Goal: Task Accomplishment & Management: Complete application form

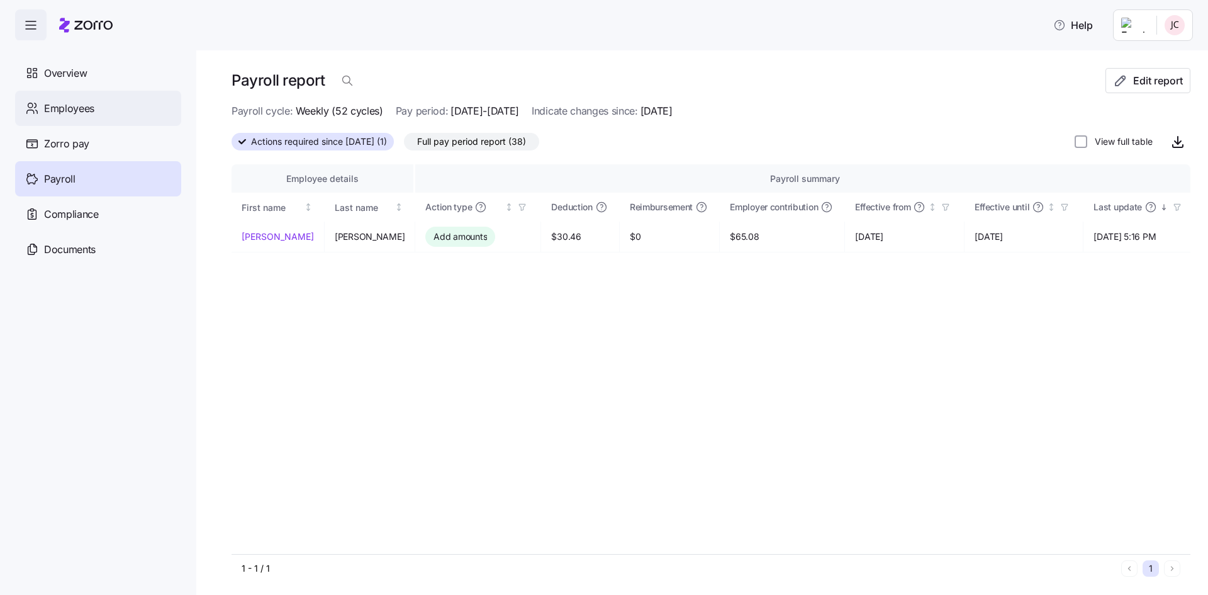
click at [86, 106] on span "Employees" at bounding box center [69, 109] width 50 height 16
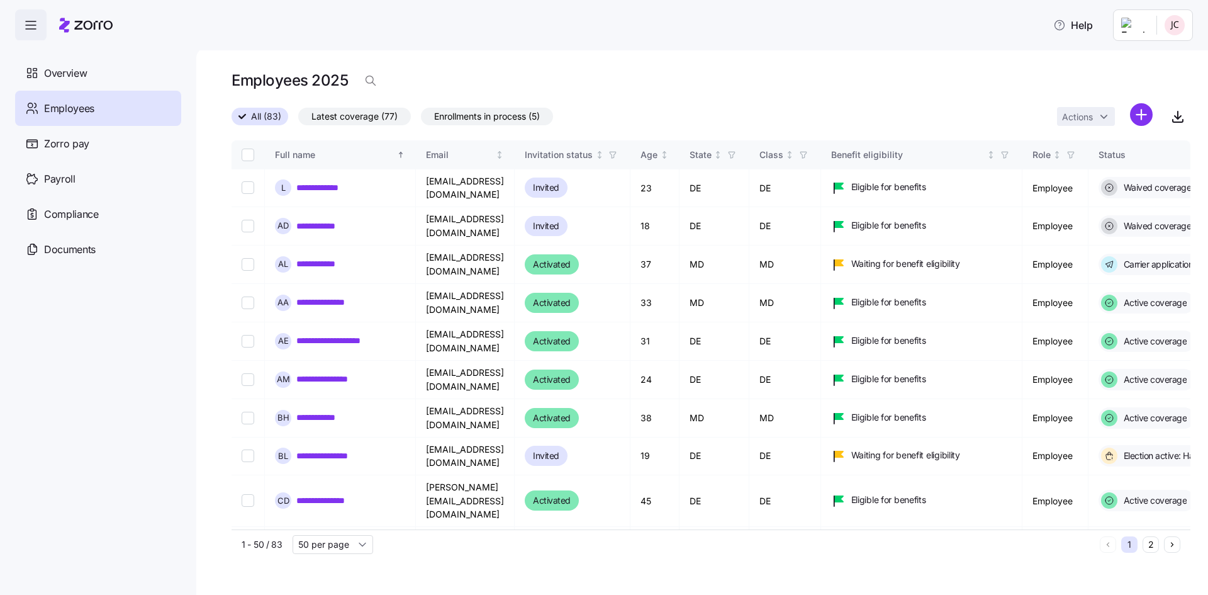
scroll to position [126, 0]
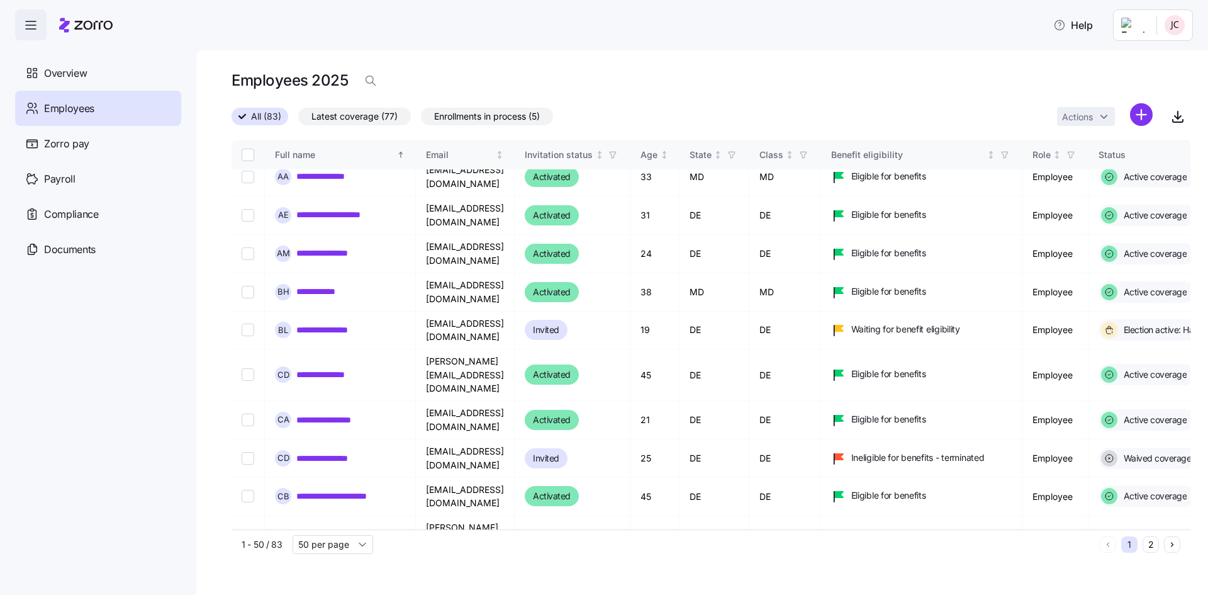
click at [504, 110] on span "Enrollments in process (5)" at bounding box center [487, 116] width 106 height 16
click at [421, 120] on input "Enrollments in process (5)" at bounding box center [421, 120] width 0 height 0
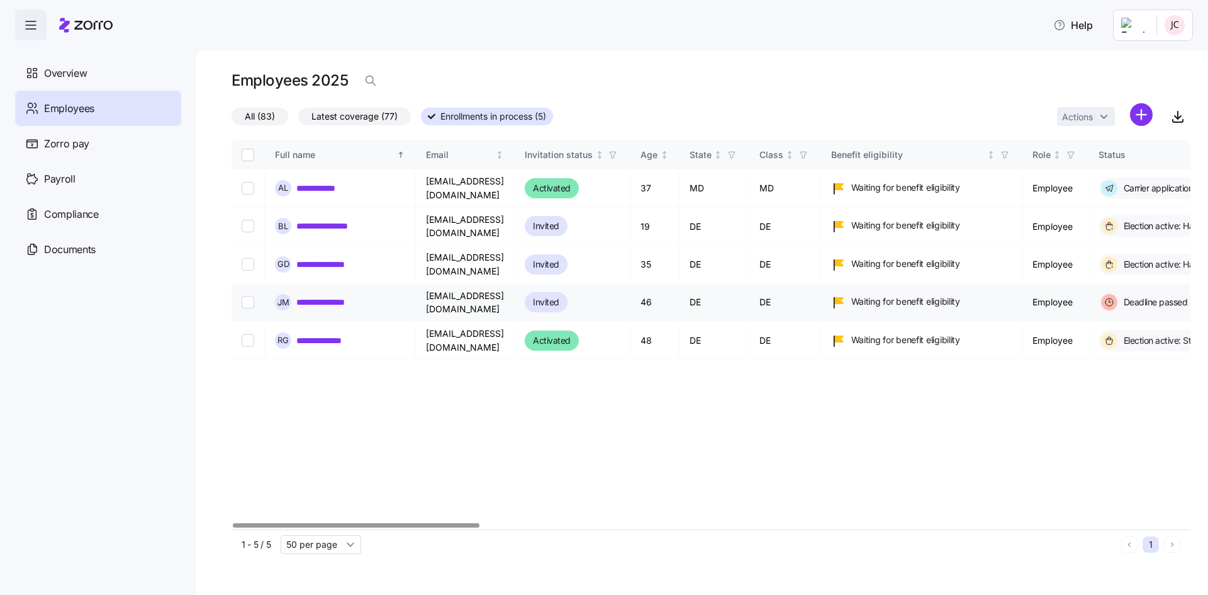
click at [301, 296] on link "**********" at bounding box center [336, 302] width 81 height 13
click at [80, 26] on icon at bounding box center [85, 25] width 53 height 15
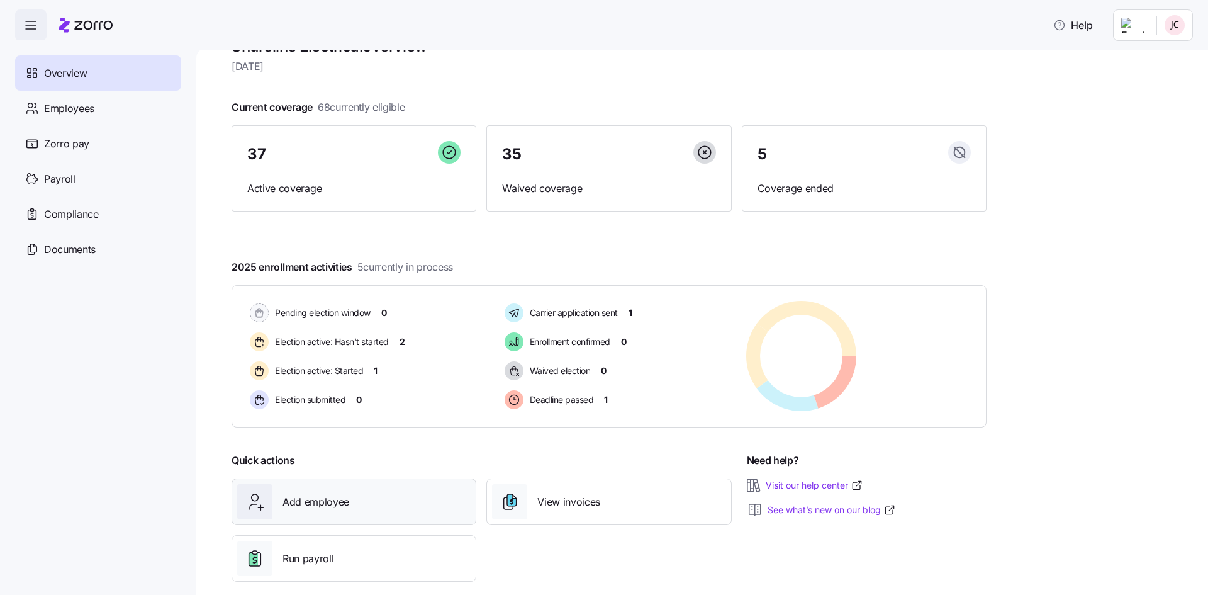
scroll to position [48, 0]
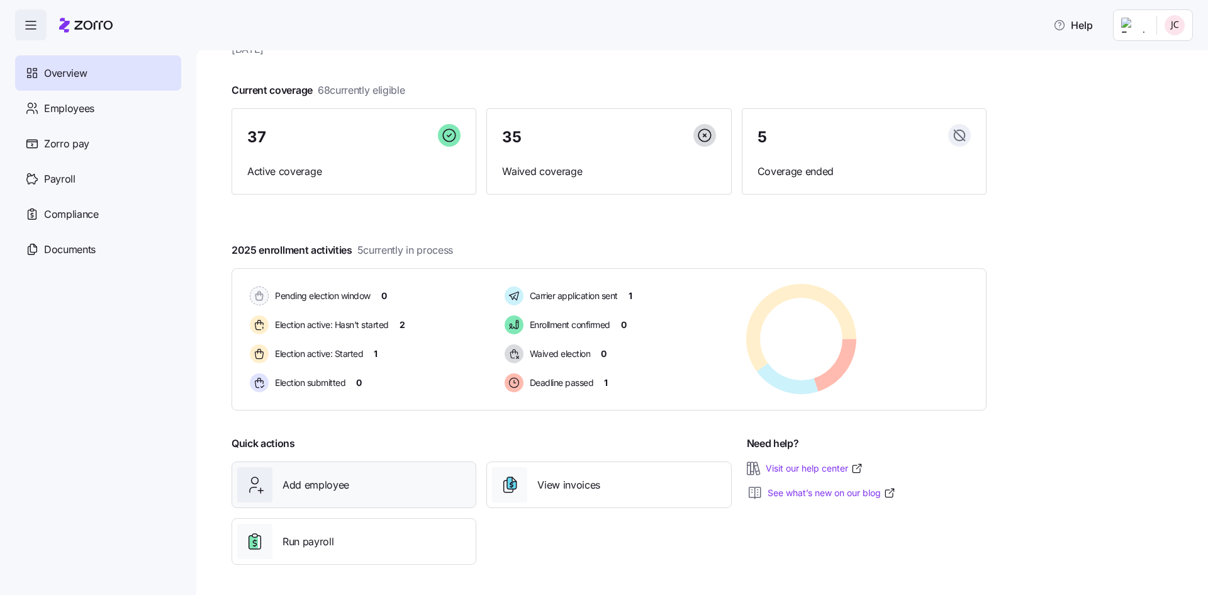
click at [335, 486] on span "Add employee" at bounding box center [316, 485] width 67 height 16
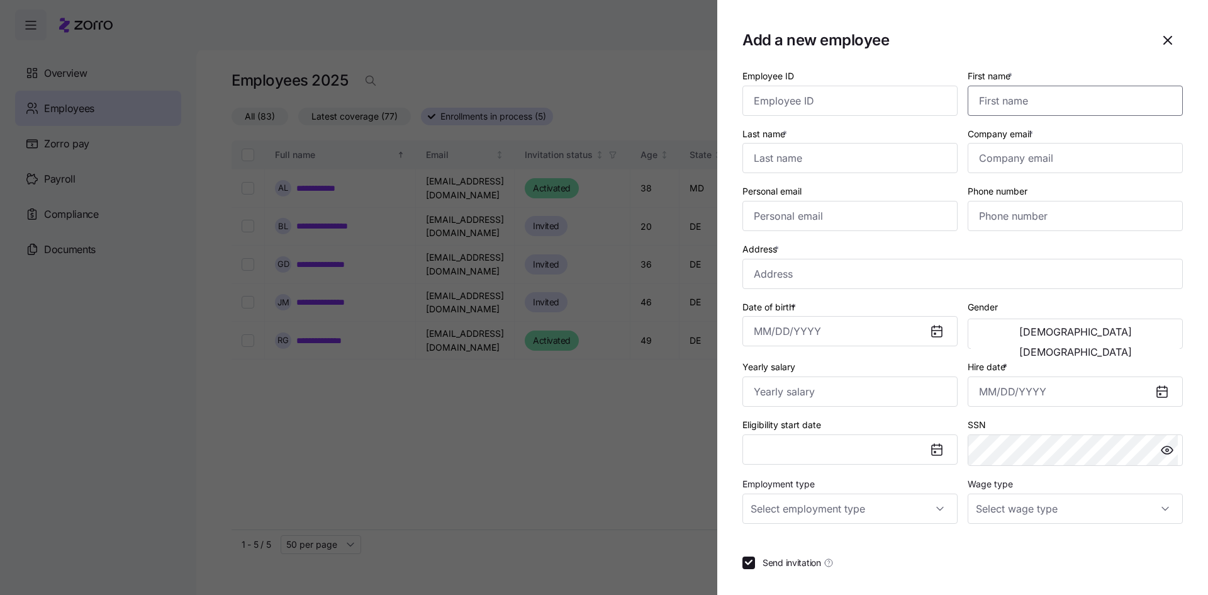
click at [1064, 93] on input "First name *" at bounding box center [1075, 101] width 215 height 30
type input "[PERSON_NAME]"
type input "[EMAIL_ADDRESS][DOMAIN_NAME]"
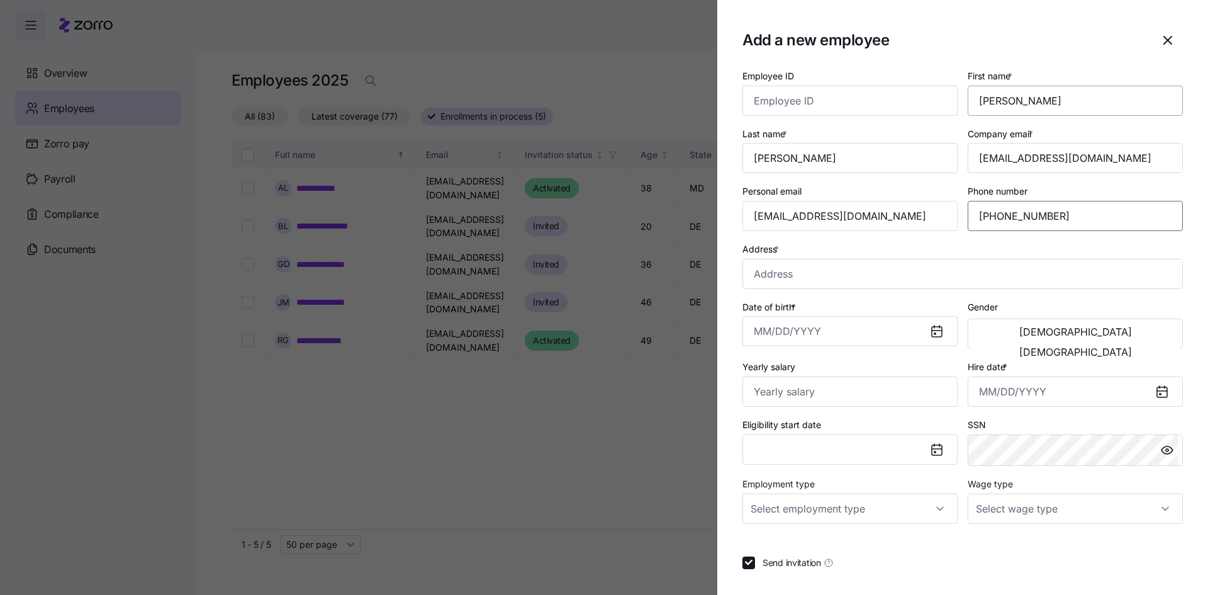
type input "[PHONE_NUMBER]"
type input "[STREET_ADDRESS]"
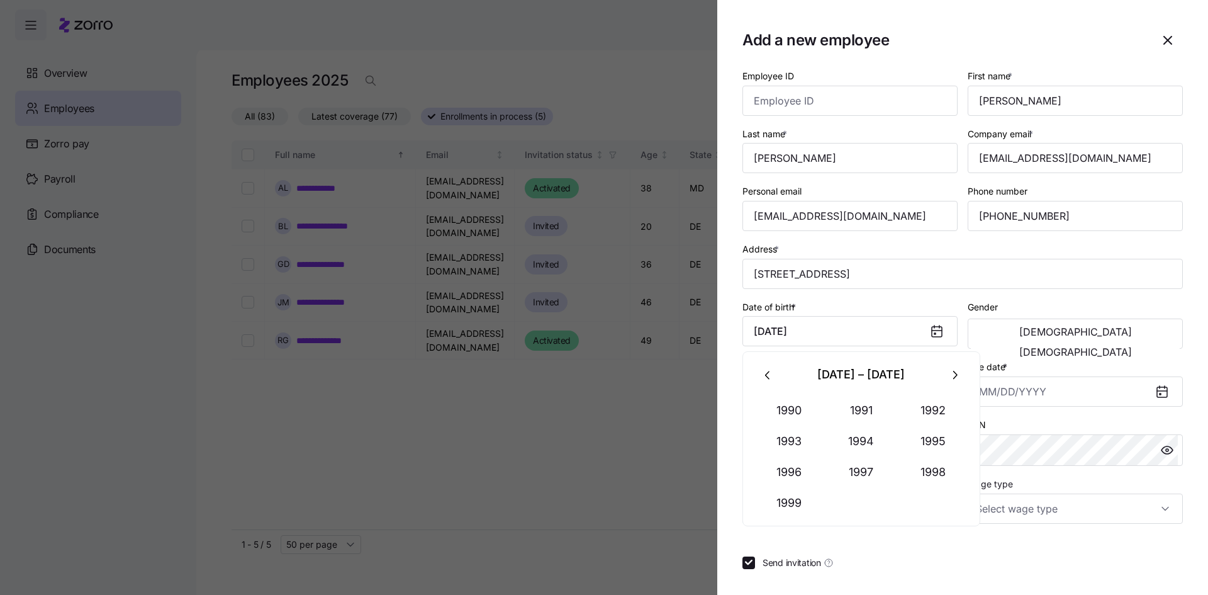
type input "[DATE]"
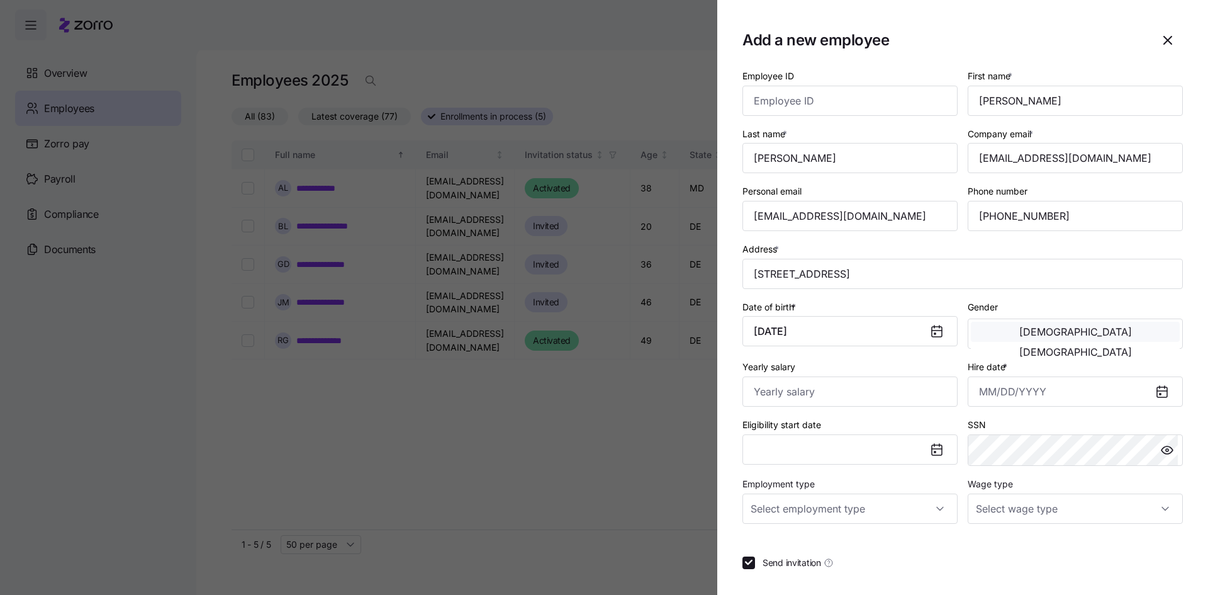
click at [984, 336] on button "[DEMOGRAPHIC_DATA]" at bounding box center [1075, 332] width 209 height 20
click at [758, 391] on input "Yearly salary" at bounding box center [850, 391] width 215 height 30
click at [860, 380] on input "Yearly salary" at bounding box center [850, 391] width 215 height 30
type input "$62,400"
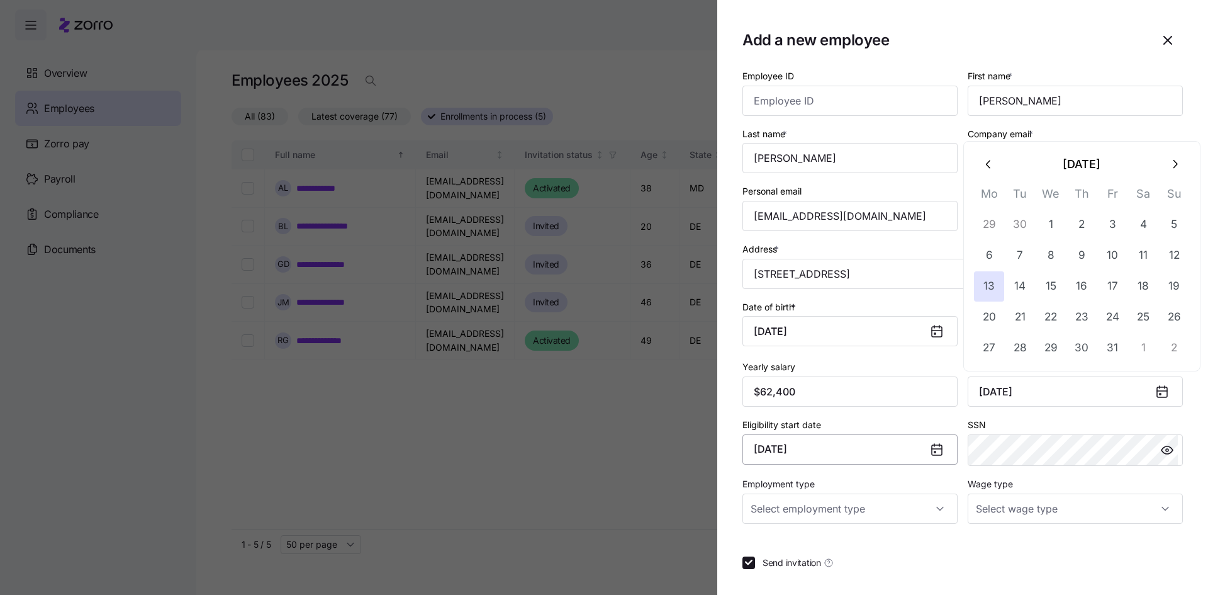
type input "[DATE]"
click at [806, 454] on button "[DATE]" at bounding box center [850, 449] width 215 height 30
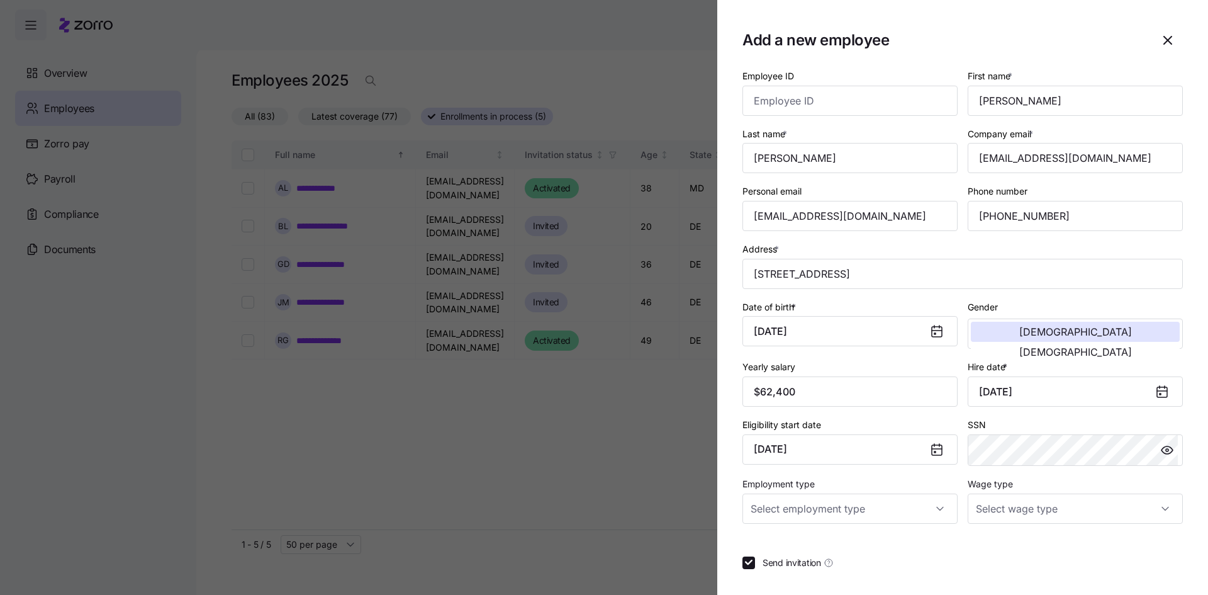
drag, startPoint x: 714, startPoint y: 507, endPoint x: 781, endPoint y: 492, distance: 68.9
click at [714, 505] on div at bounding box center [604, 297] width 1208 height 595
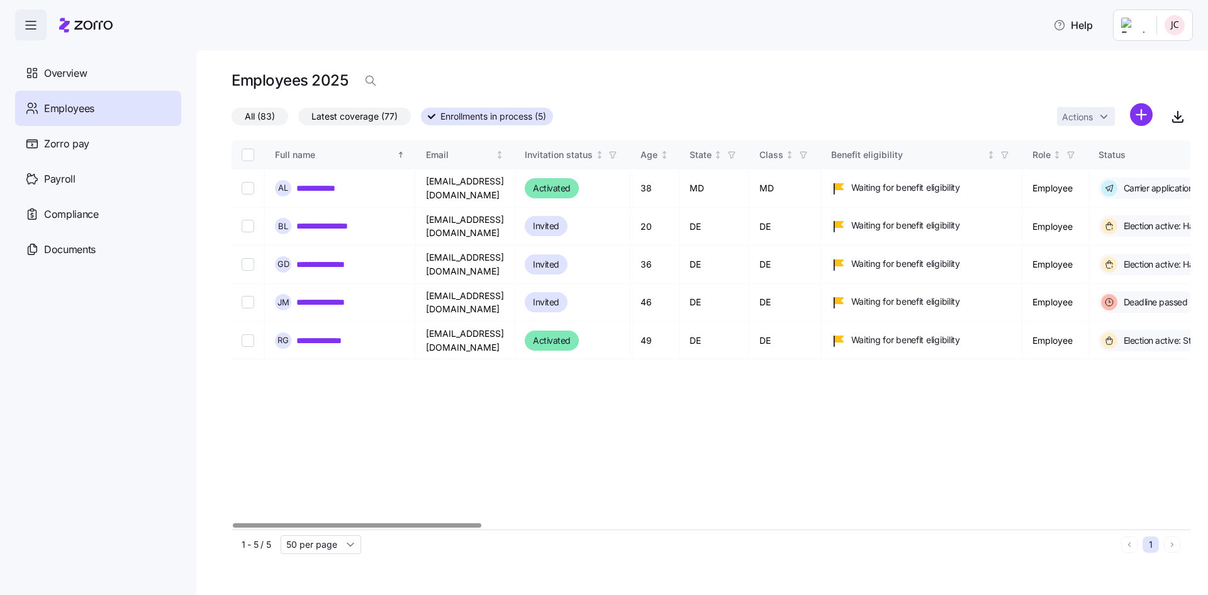
drag, startPoint x: 1003, startPoint y: 464, endPoint x: 1005, endPoint y: 454, distance: 9.5
click at [1003, 464] on div "**********" at bounding box center [711, 334] width 959 height 389
click at [84, 104] on span "Employees" at bounding box center [69, 109] width 50 height 16
click at [59, 81] on div "Overview" at bounding box center [98, 72] width 166 height 35
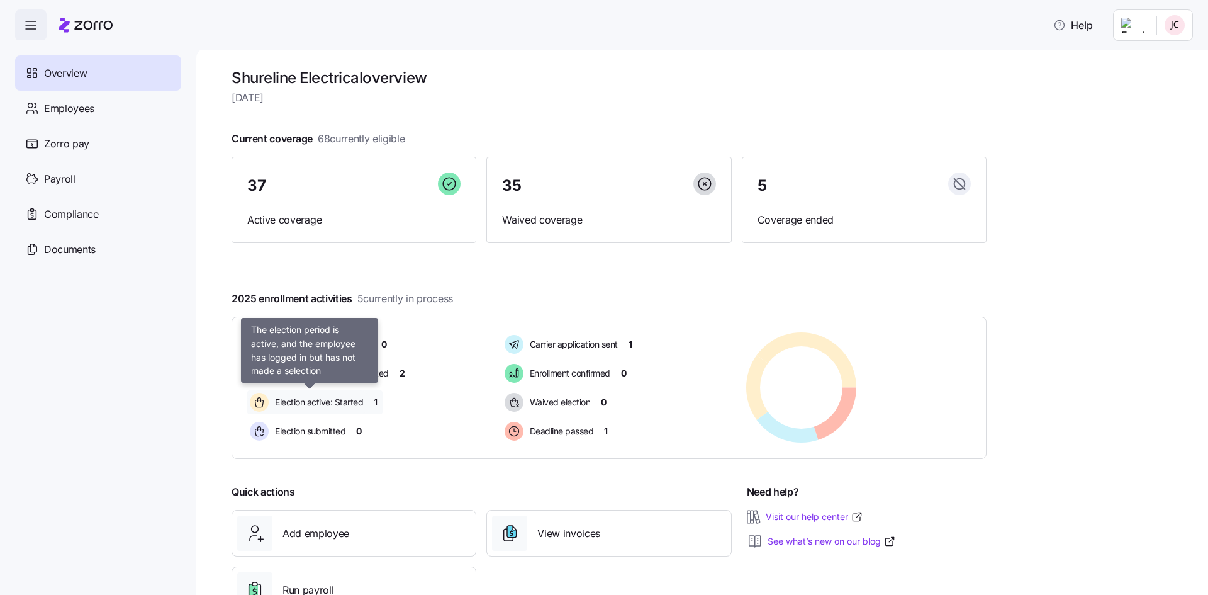
click at [322, 413] on div "Election active: Started" at bounding box center [309, 402] width 124 height 24
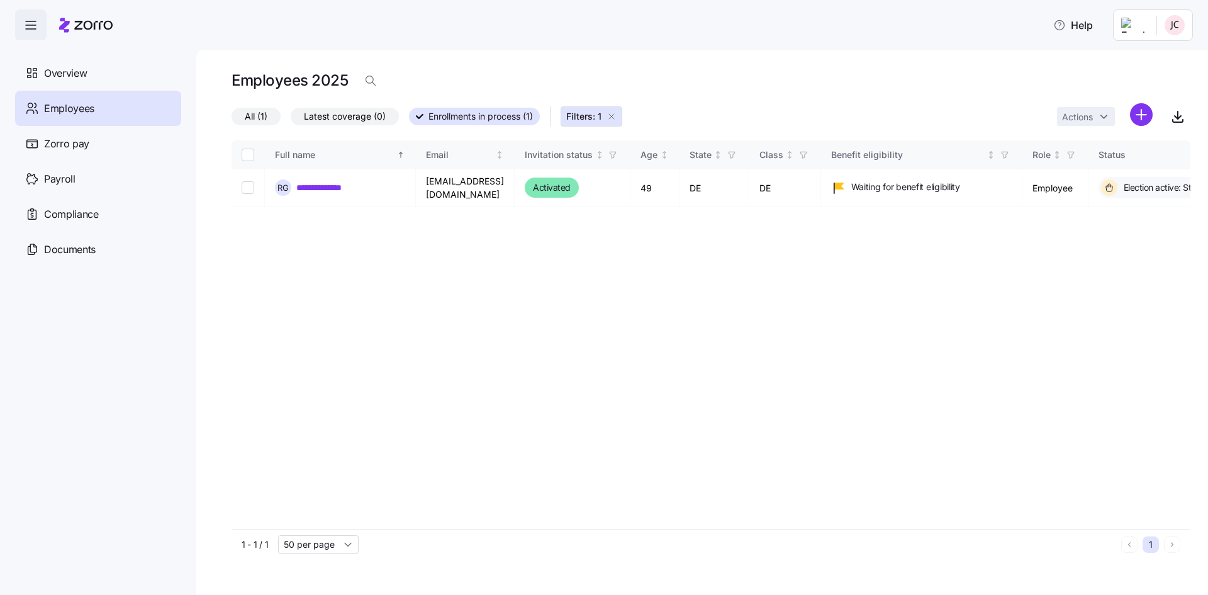
click at [92, 28] on icon at bounding box center [85, 25] width 53 height 15
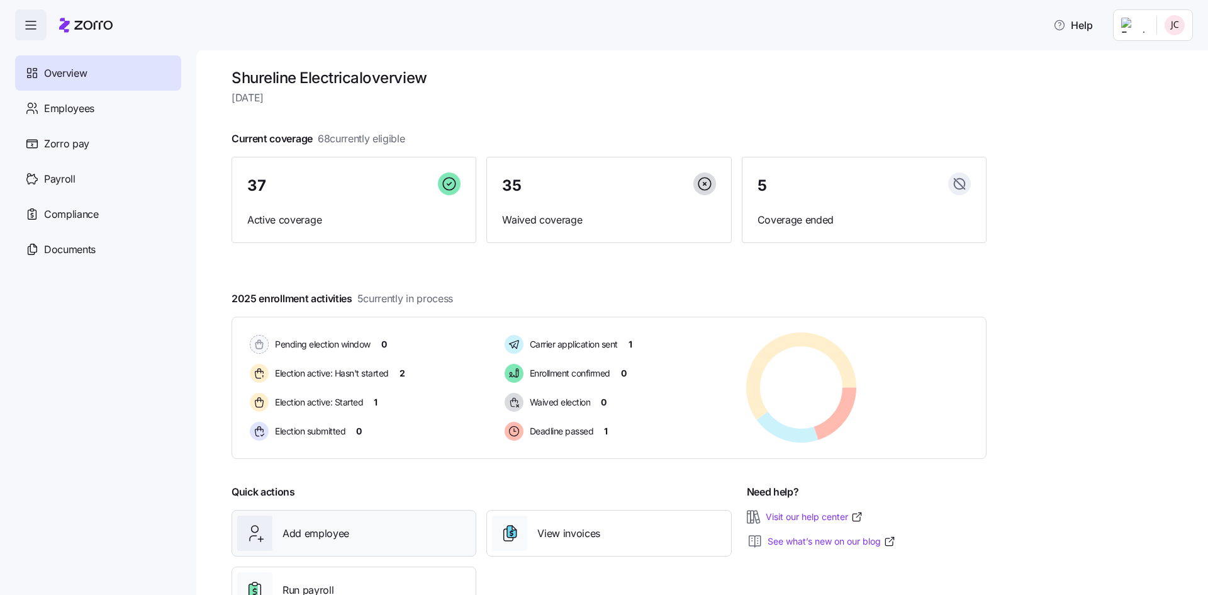
click at [303, 536] on span "Add employee" at bounding box center [316, 534] width 67 height 16
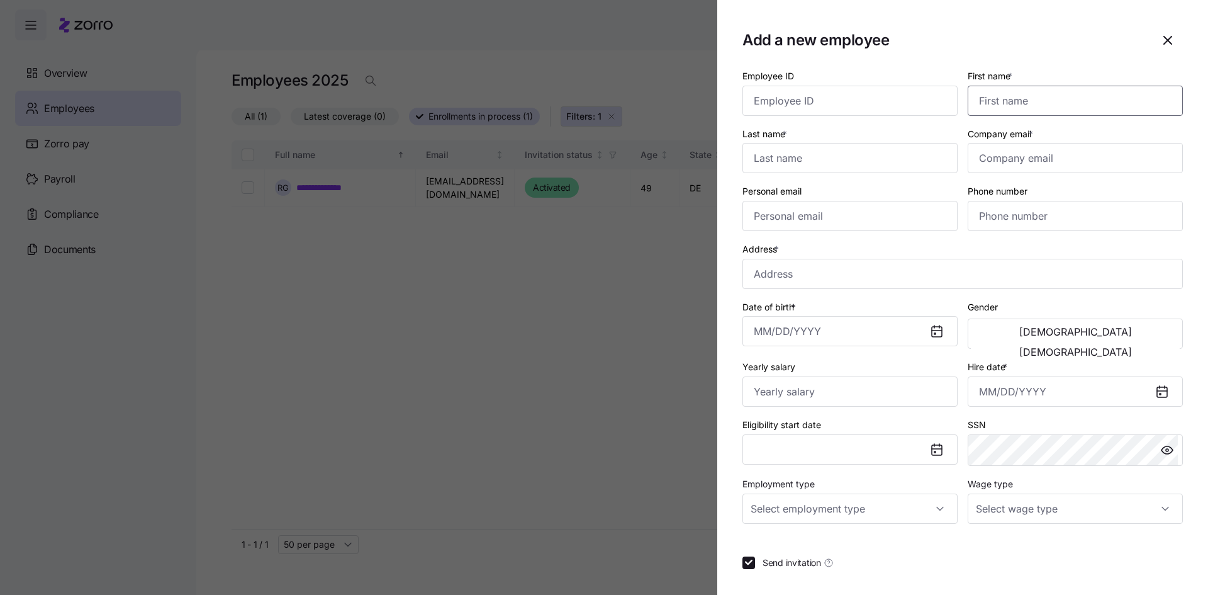
click at [1047, 91] on input "First name *" at bounding box center [1075, 101] width 215 height 30
type input "[PERSON_NAME]"
type input "p"
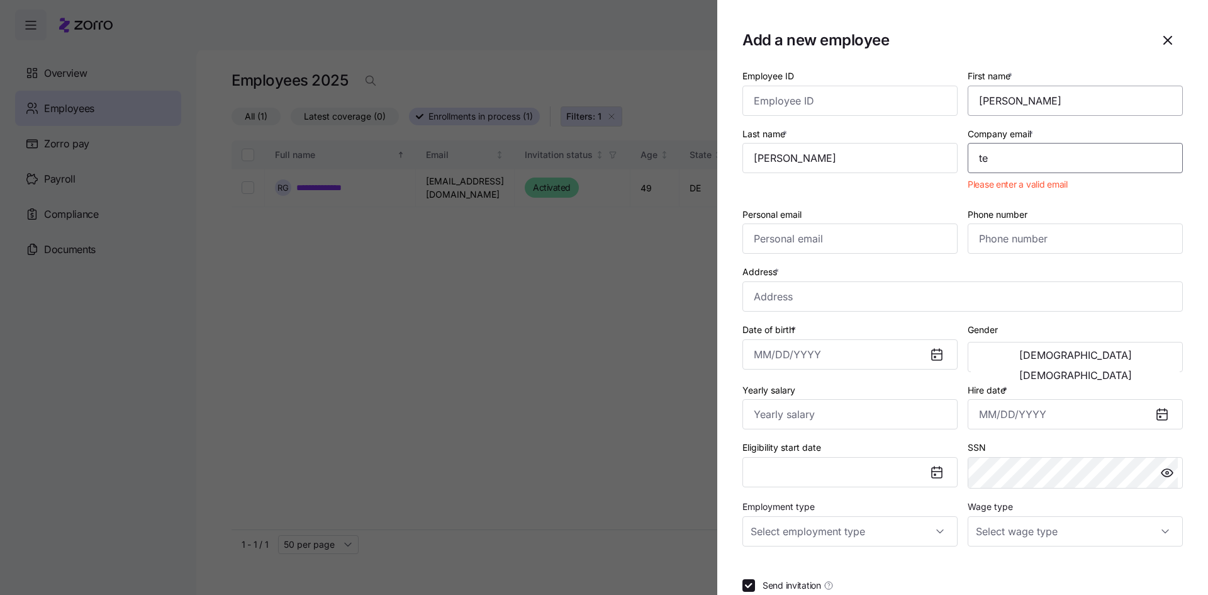
type input "[EMAIL_ADDRESS][DOMAIN_NAME]"
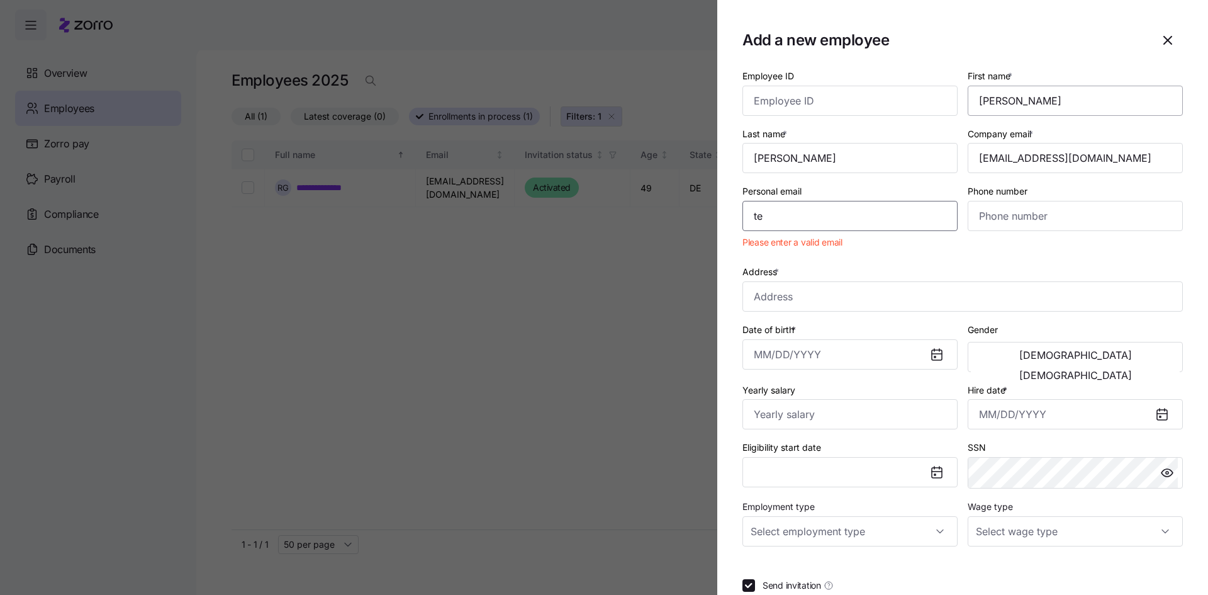
type input "[EMAIL_ADDRESS][DOMAIN_NAME]"
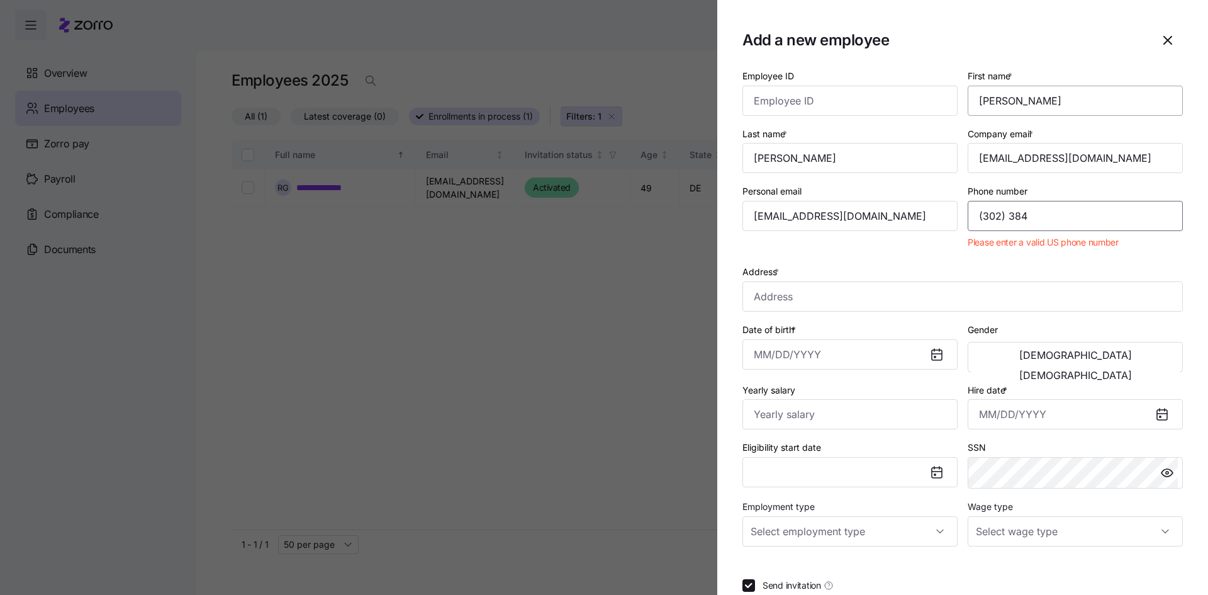
type input "[PHONE_NUMBER]"
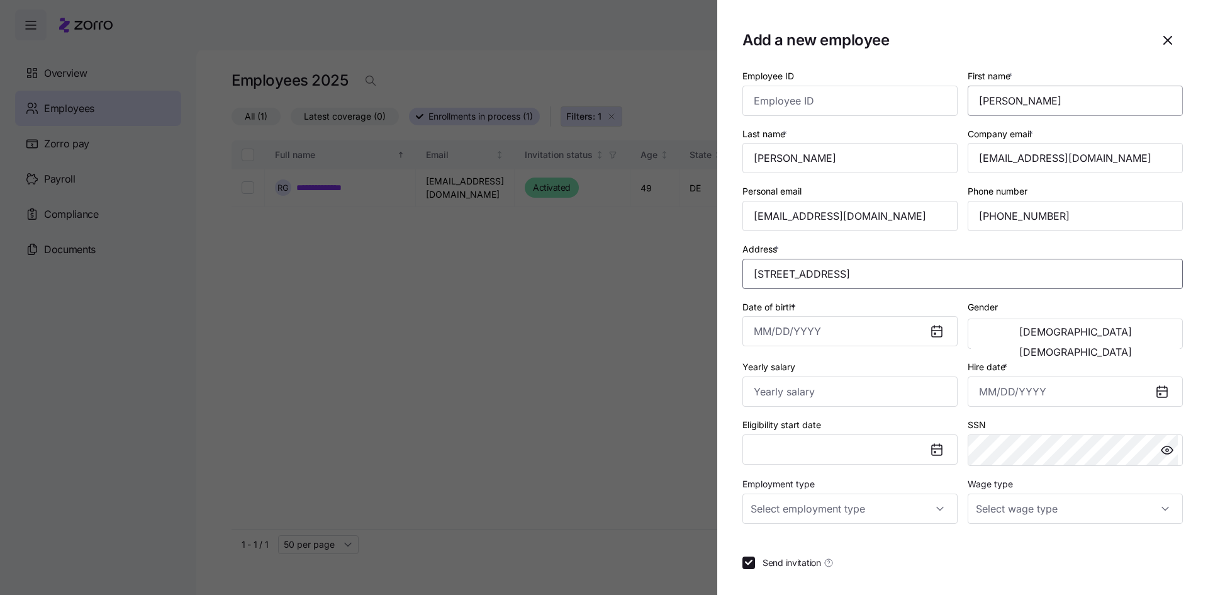
type input "[STREET_ADDRESS]"
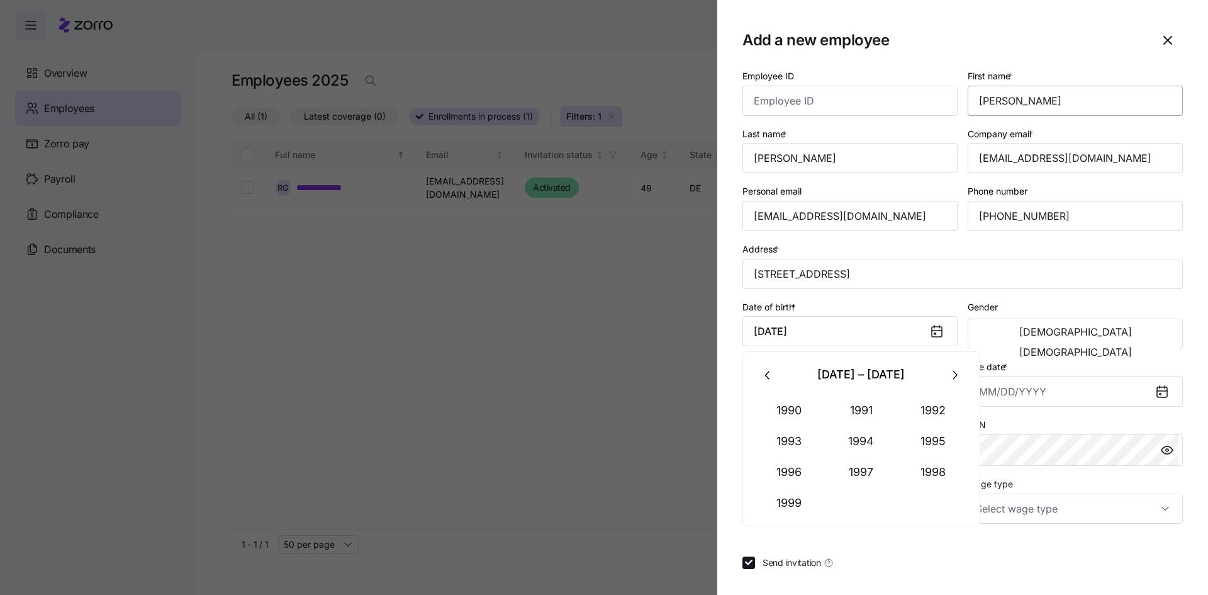
type input "[DATE]"
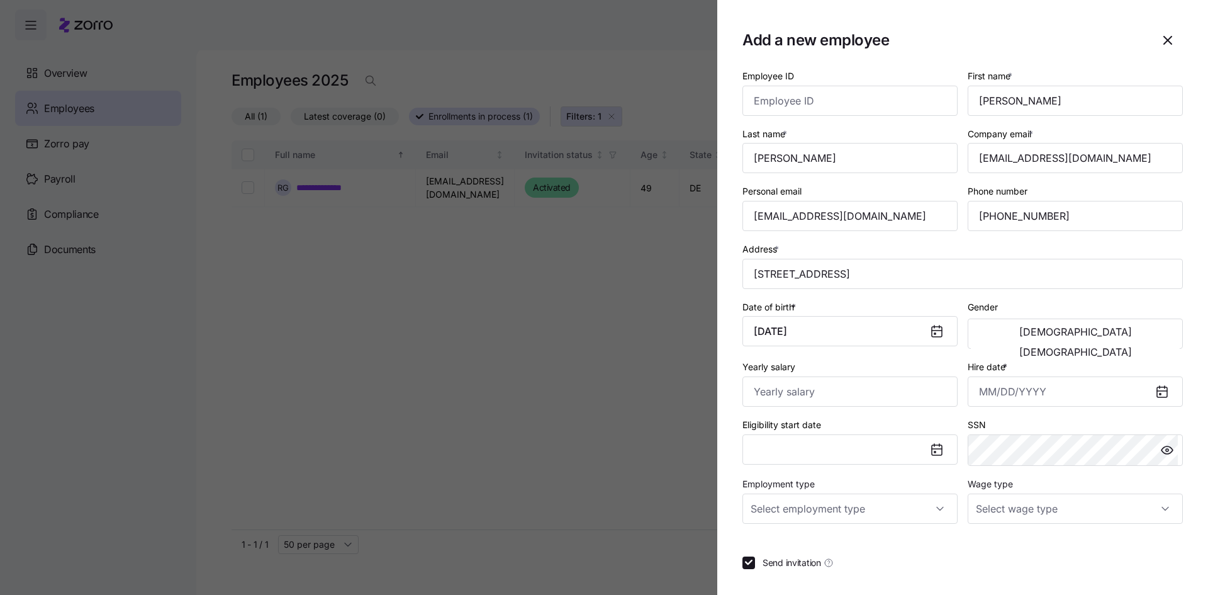
click at [1001, 346] on div "[DEMOGRAPHIC_DATA] [DEMOGRAPHIC_DATA]" at bounding box center [1075, 333] width 215 height 30
click at [1000, 341] on button "[DEMOGRAPHIC_DATA]" at bounding box center [1075, 332] width 209 height 20
click at [792, 395] on input "Yearly salary" at bounding box center [850, 391] width 215 height 30
type input "$62,400"
click at [972, 397] on input "Hire date *" at bounding box center [1075, 391] width 215 height 30
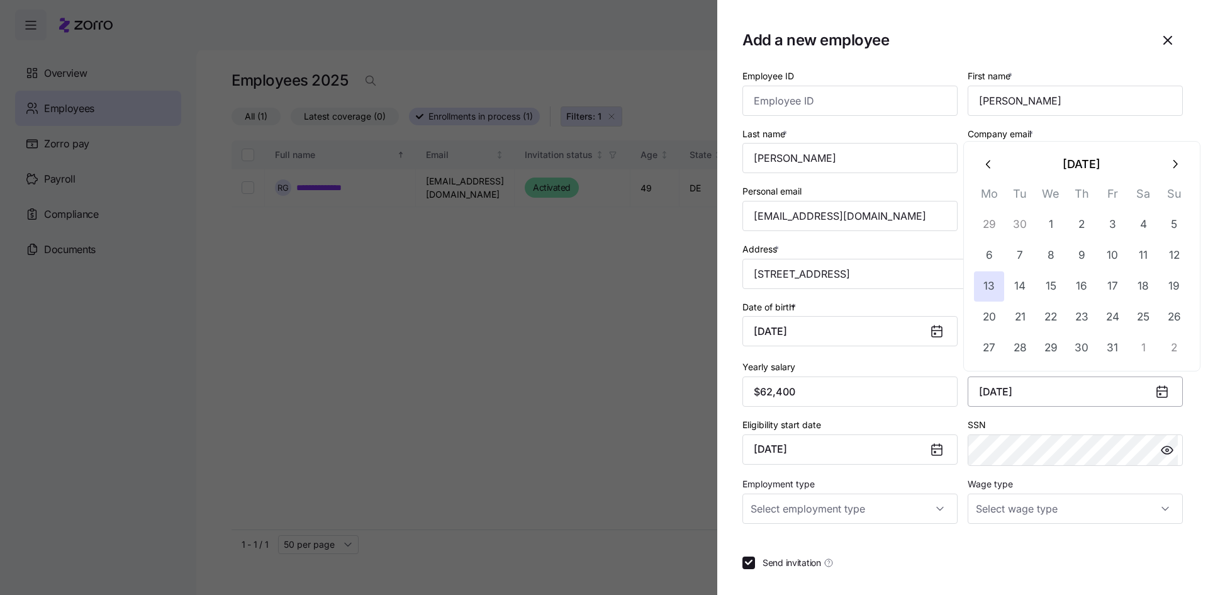
type input "[DATE]"
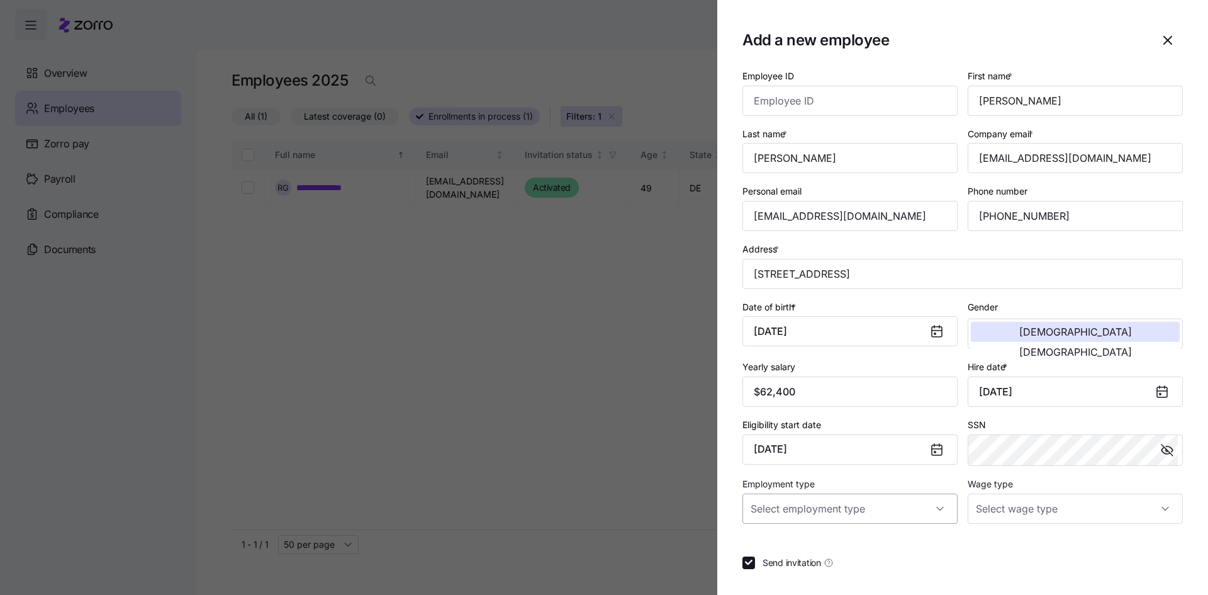
click at [785, 519] on input "Employment type" at bounding box center [850, 508] width 215 height 30
click at [772, 548] on span "Full Time" at bounding box center [776, 547] width 37 height 14
type input "Full Time"
click at [1008, 509] on input "Wage type" at bounding box center [1075, 508] width 215 height 30
click at [998, 569] on span "Hourly" at bounding box center [992, 573] width 26 height 14
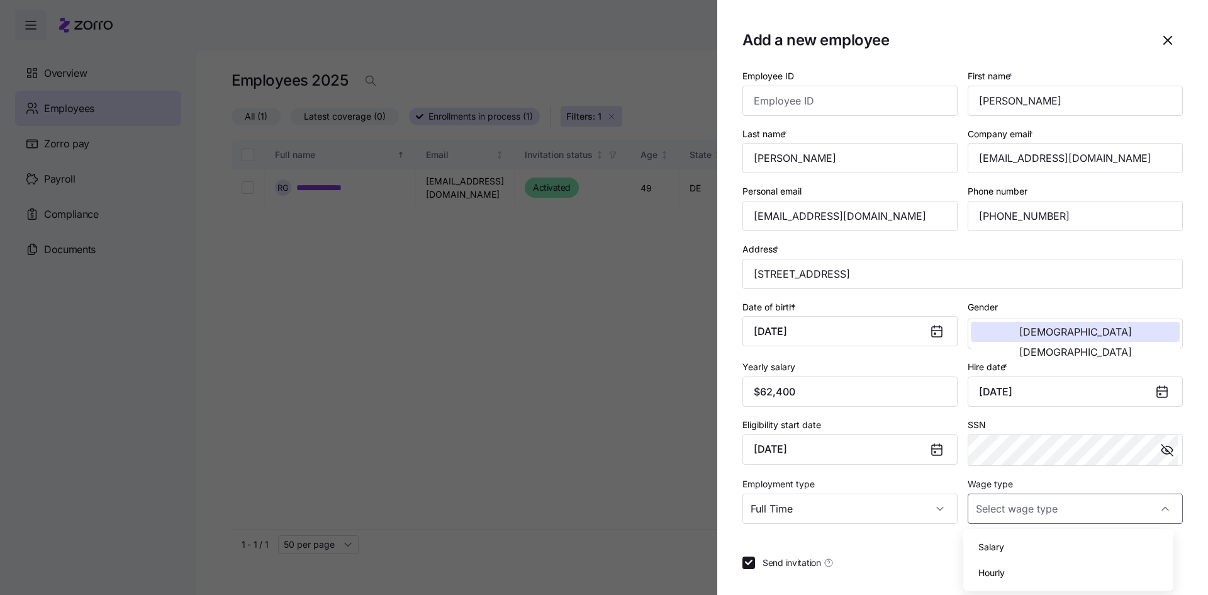
type input "Hourly"
click at [890, 549] on div "Employee ID First name * [PERSON_NAME] Last name * [PERSON_NAME] Company email …" at bounding box center [963, 347] width 441 height 559
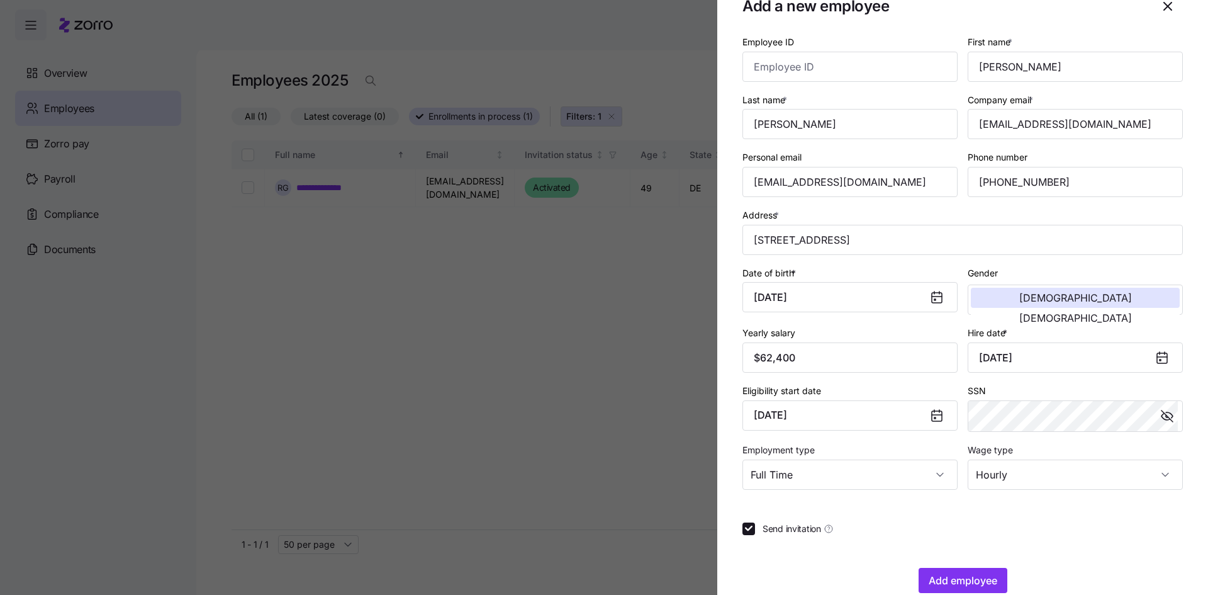
scroll to position [57, 0]
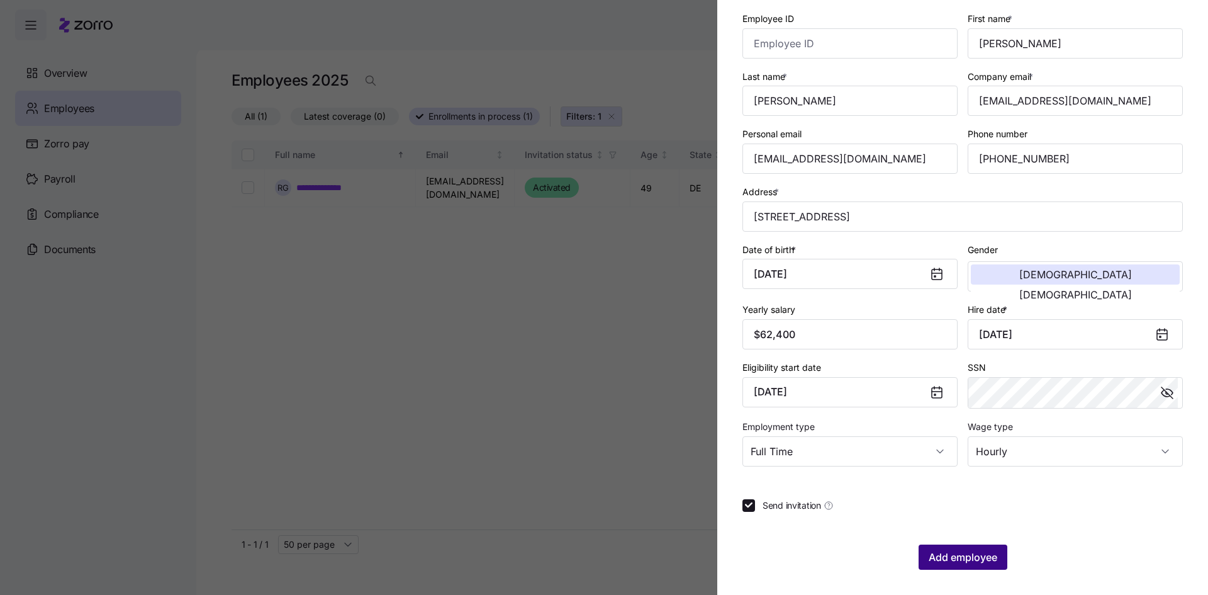
click at [950, 553] on span "Add employee" at bounding box center [963, 556] width 69 height 15
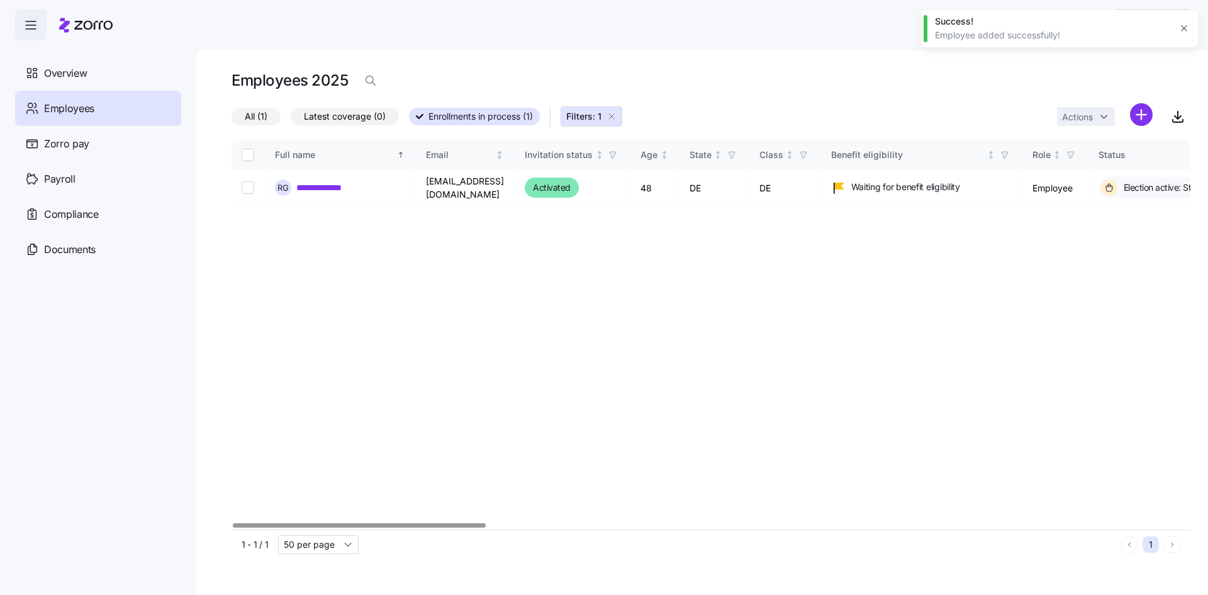
click at [93, 31] on icon at bounding box center [85, 25] width 53 height 15
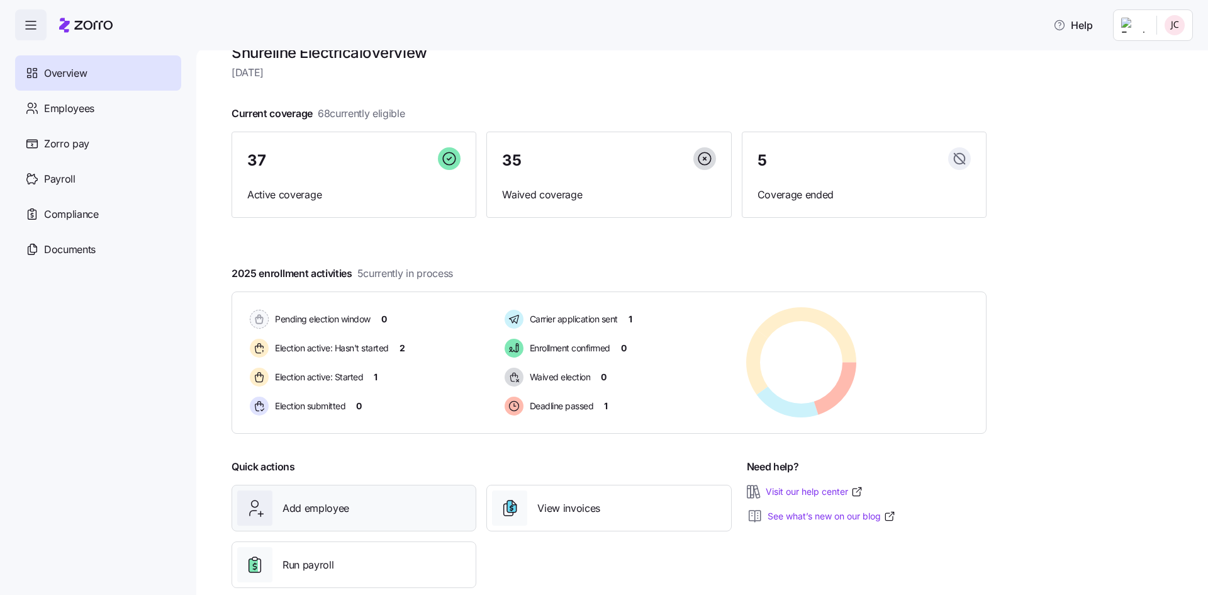
scroll to position [48, 0]
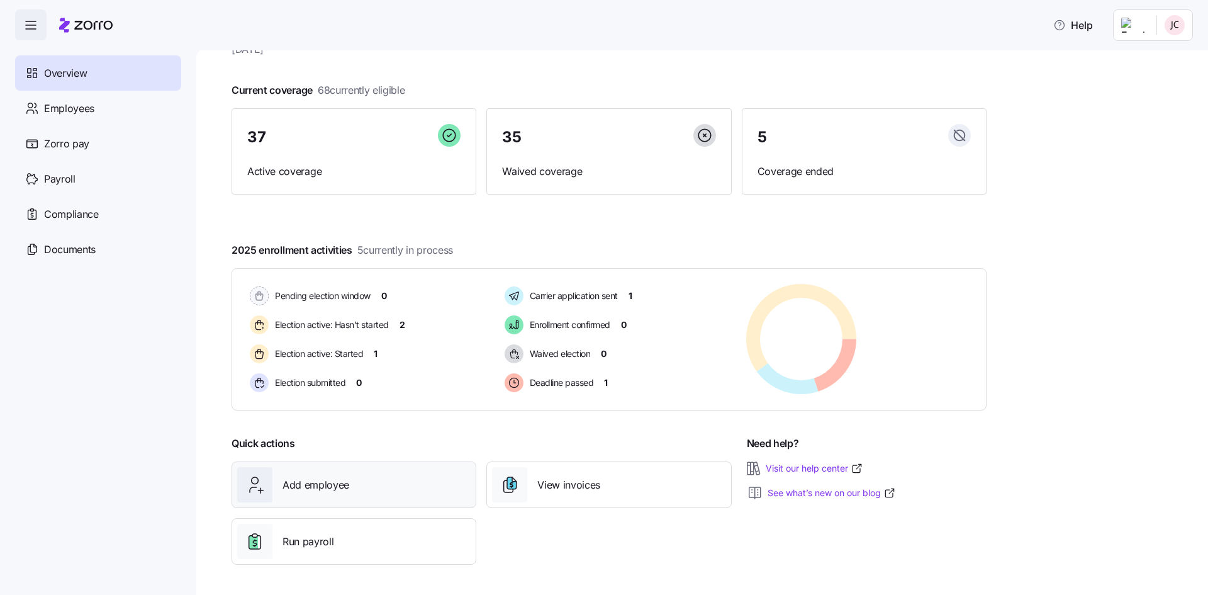
click at [342, 489] on span "Add employee" at bounding box center [316, 485] width 67 height 16
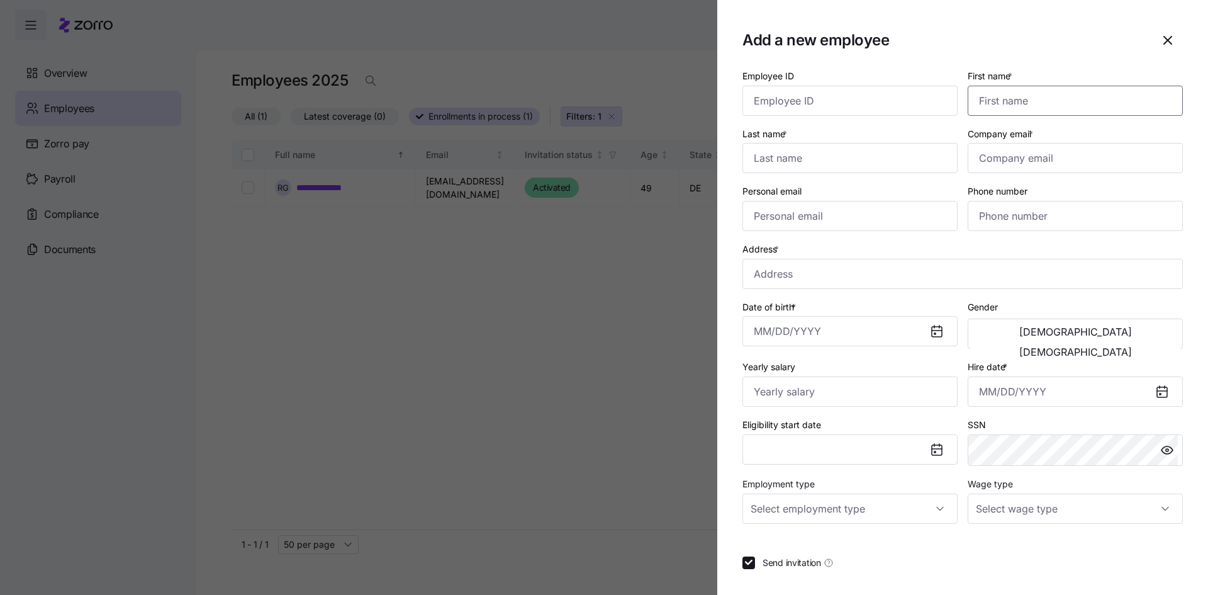
click at [1009, 105] on input "First name *" at bounding box center [1075, 101] width 215 height 30
type input "Kalupe"
type input "[PERSON_NAME]"
type input "l"
drag, startPoint x: 1117, startPoint y: 160, endPoint x: 928, endPoint y: 169, distance: 189.1
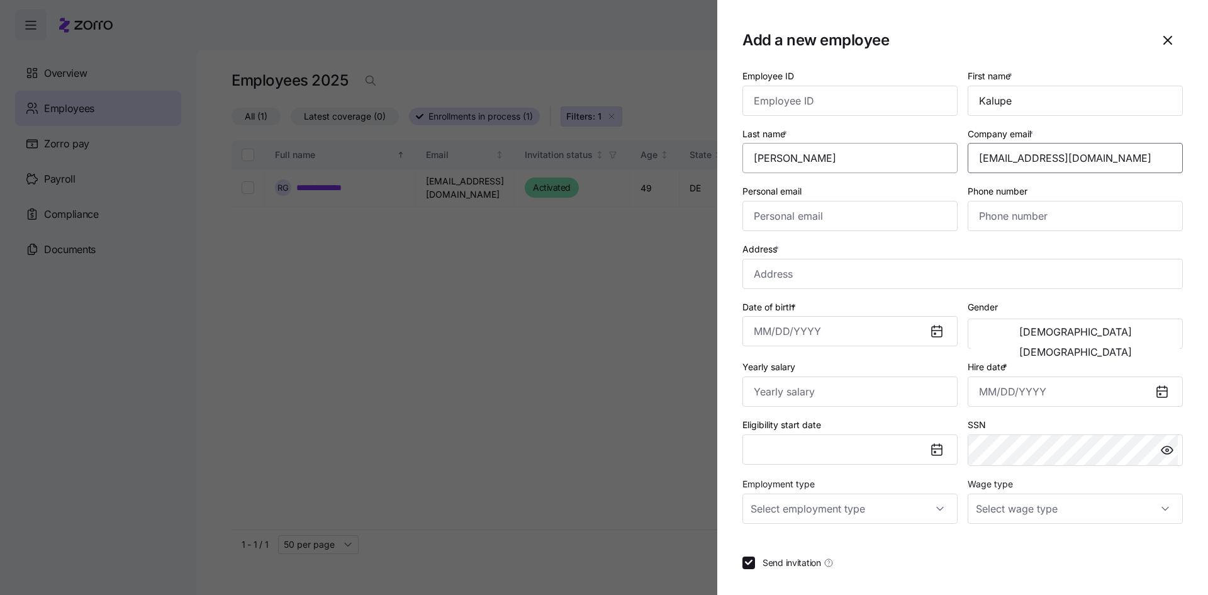
click at [928, 169] on div "Employee ID First name * Kalupe Last name * [PERSON_NAME] Company email * [EMAI…" at bounding box center [963, 296] width 451 height 466
type input "[EMAIL_ADDRESS][DOMAIN_NAME]"
click at [860, 211] on input "Personal email" at bounding box center [850, 216] width 215 height 30
paste input "[EMAIL_ADDRESS][DOMAIN_NAME]"
type input "[EMAIL_ADDRESS][DOMAIN_NAME]"
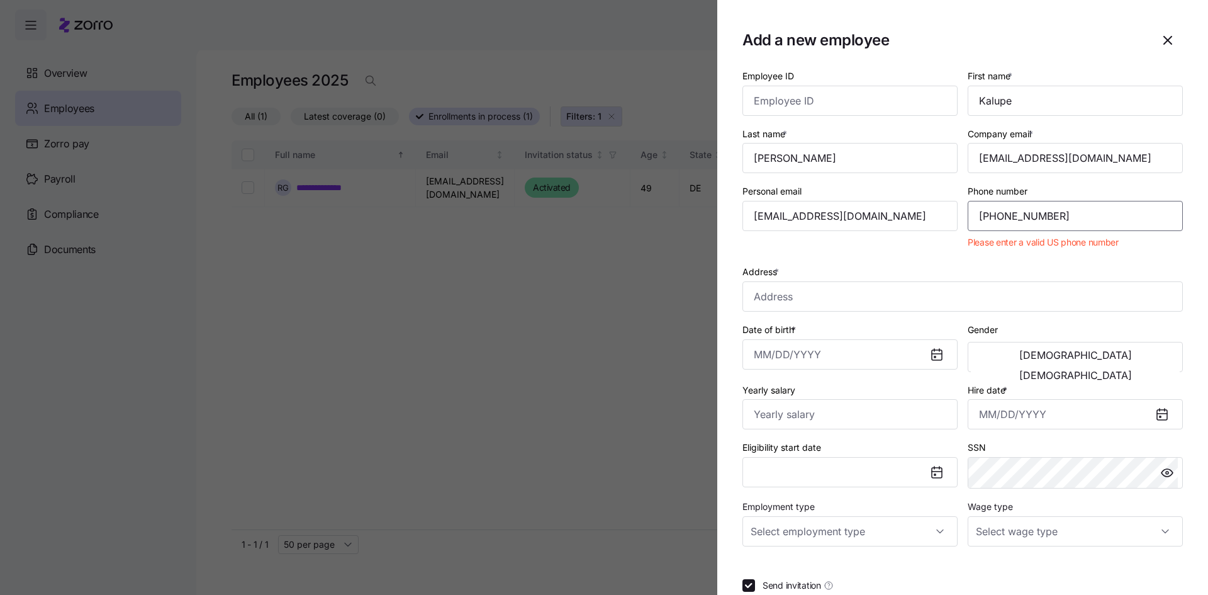
type input "[PHONE_NUMBER]"
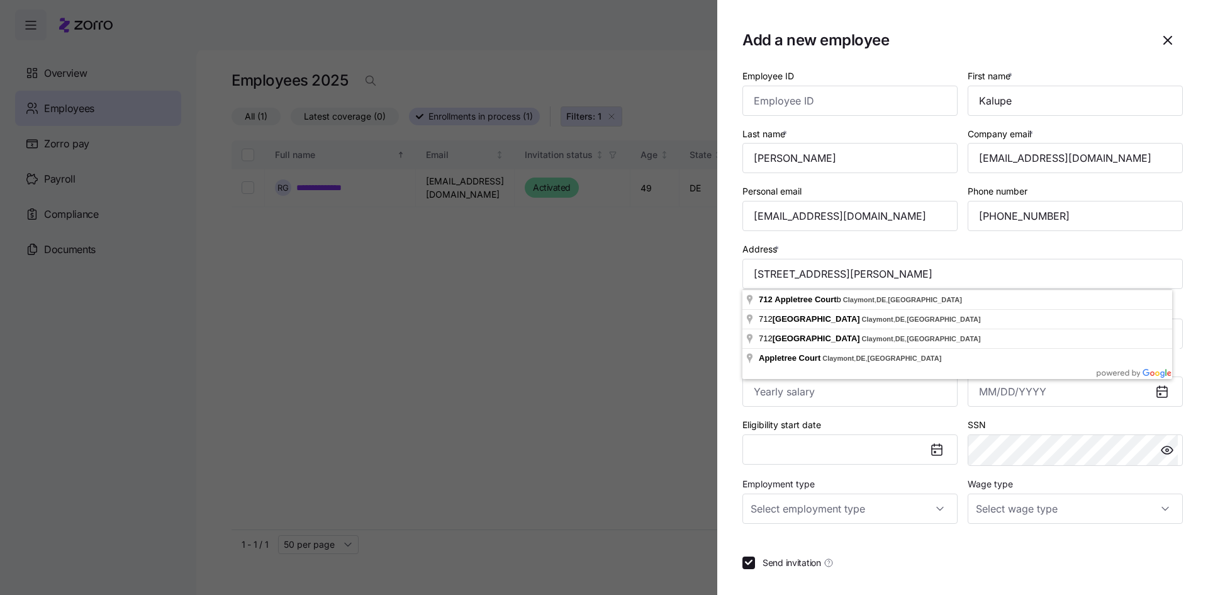
type input "[STREET_ADDRESS]"
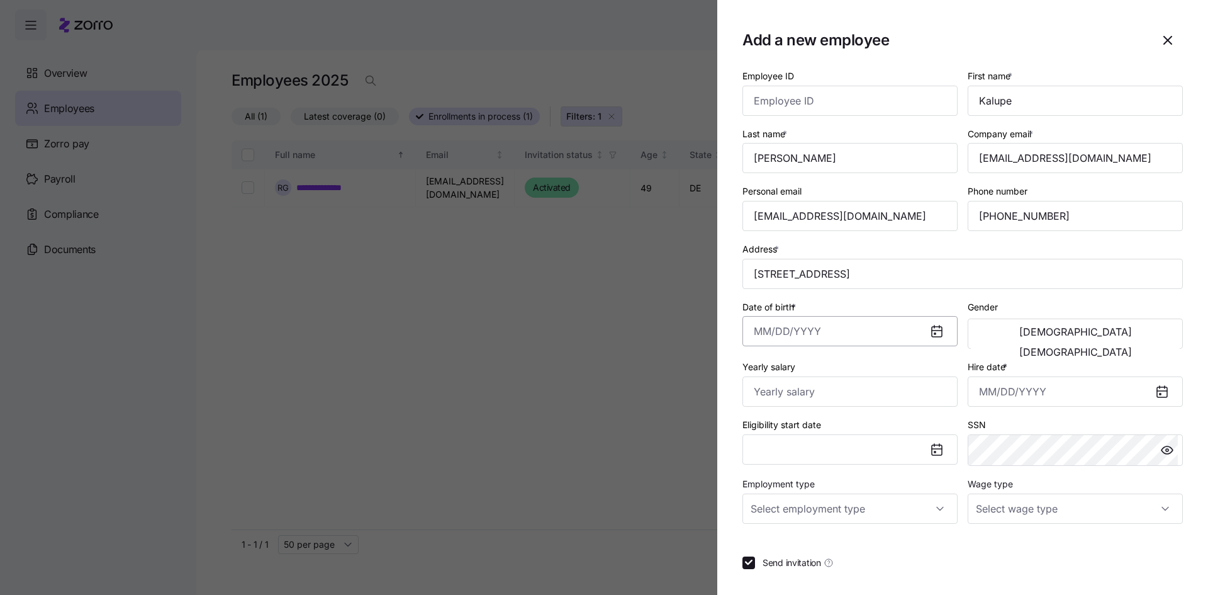
click at [758, 333] on input "Date of birth *" at bounding box center [850, 331] width 215 height 30
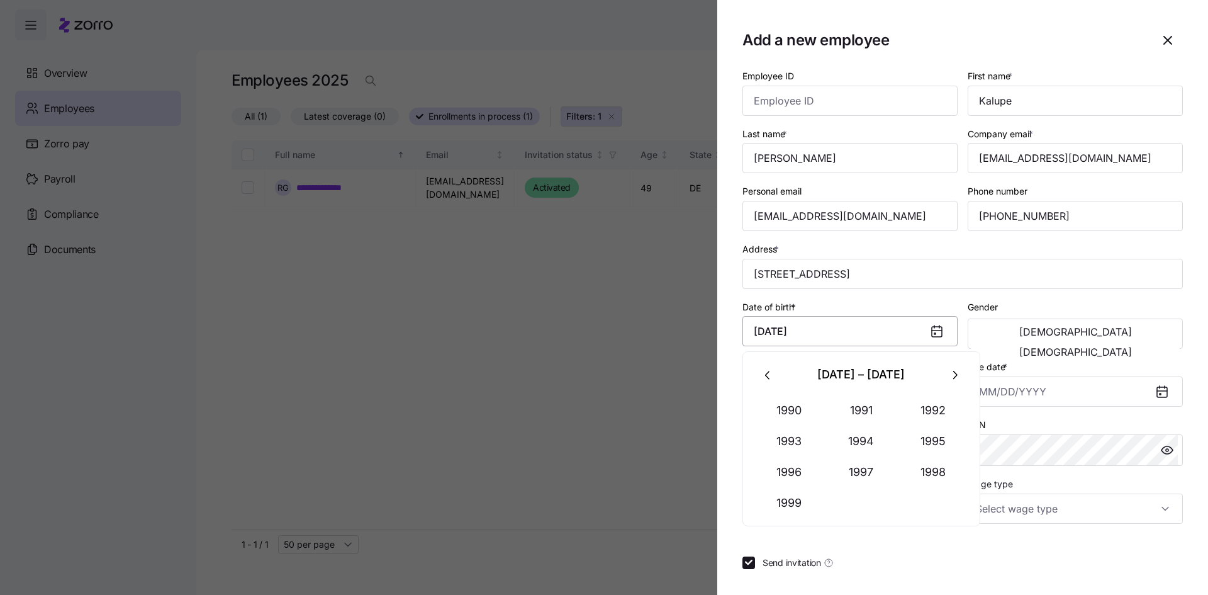
type input "[DATE]"
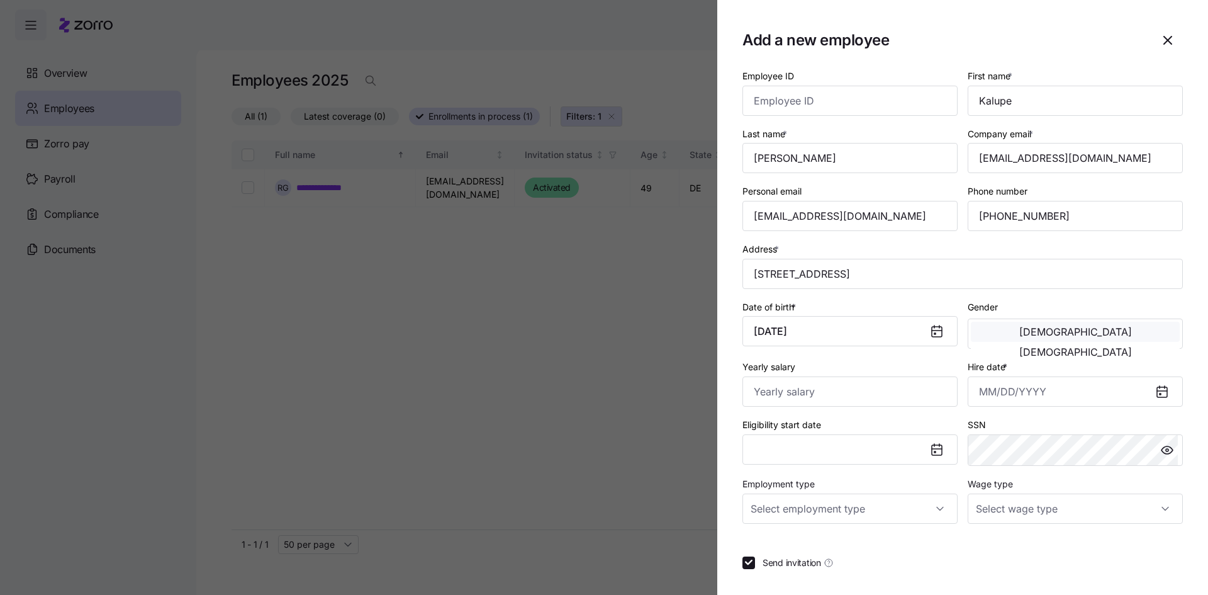
click at [971, 325] on button "[DEMOGRAPHIC_DATA]" at bounding box center [1075, 332] width 209 height 20
click at [989, 332] on button "[DEMOGRAPHIC_DATA]" at bounding box center [1075, 332] width 209 height 20
click at [780, 399] on input "Yearly salary" at bounding box center [850, 391] width 215 height 30
click at [809, 394] on input "Yearly salary" at bounding box center [850, 391] width 215 height 30
type input "$66,560"
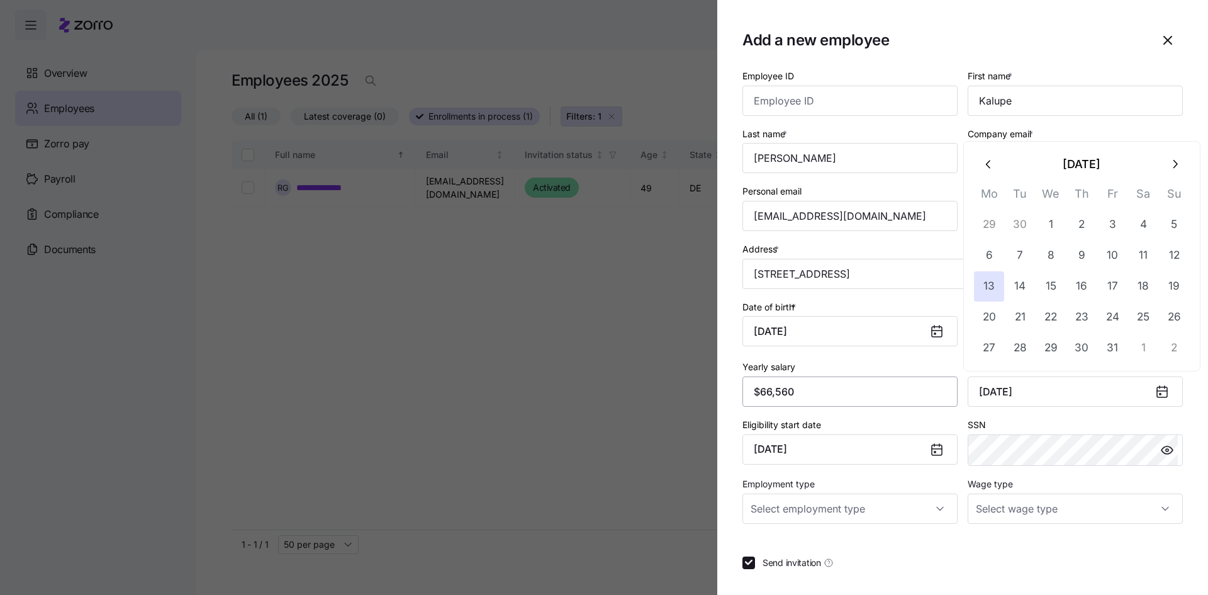
type input "[DATE]"
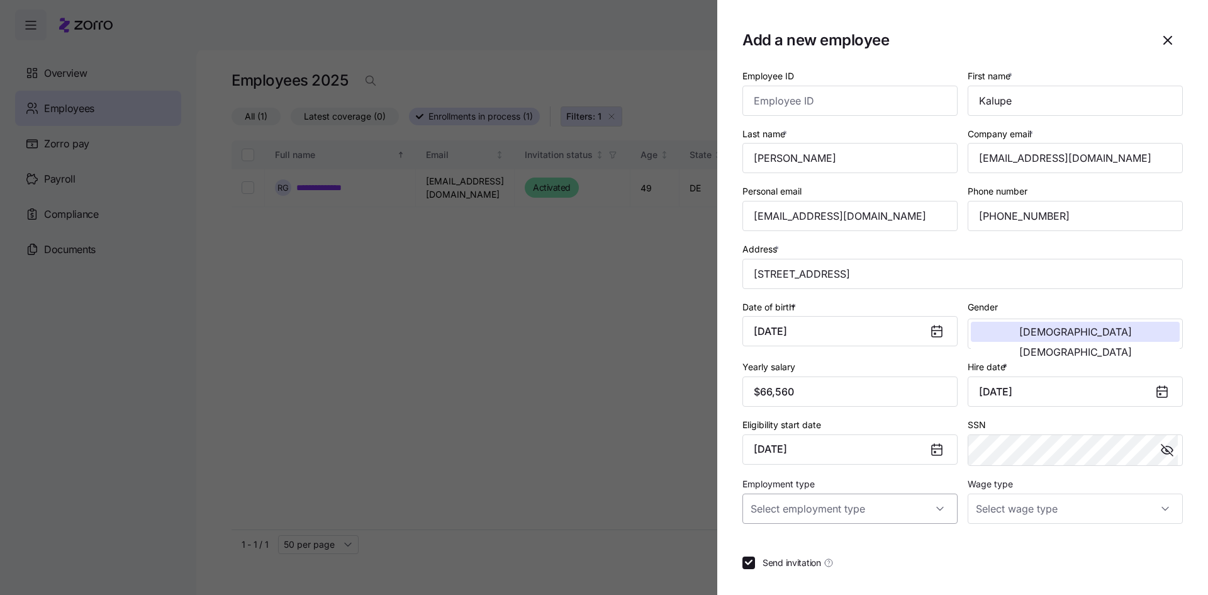
click at [775, 519] on input "Employment type" at bounding box center [850, 508] width 215 height 30
click at [775, 544] on span "Full Time" at bounding box center [776, 547] width 37 height 14
type input "Full Time"
click at [1018, 515] on input "Wage type" at bounding box center [1075, 508] width 215 height 30
click at [993, 570] on span "Hourly" at bounding box center [992, 573] width 26 height 14
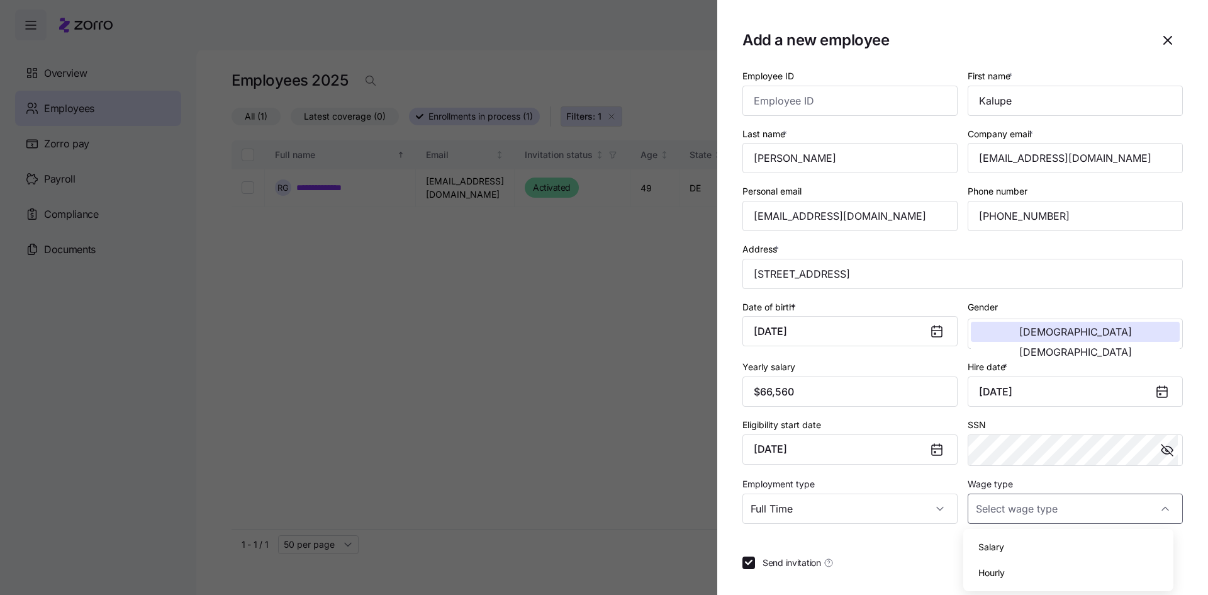
type input "Hourly"
click at [928, 565] on div "Send invitation" at bounding box center [963, 562] width 441 height 13
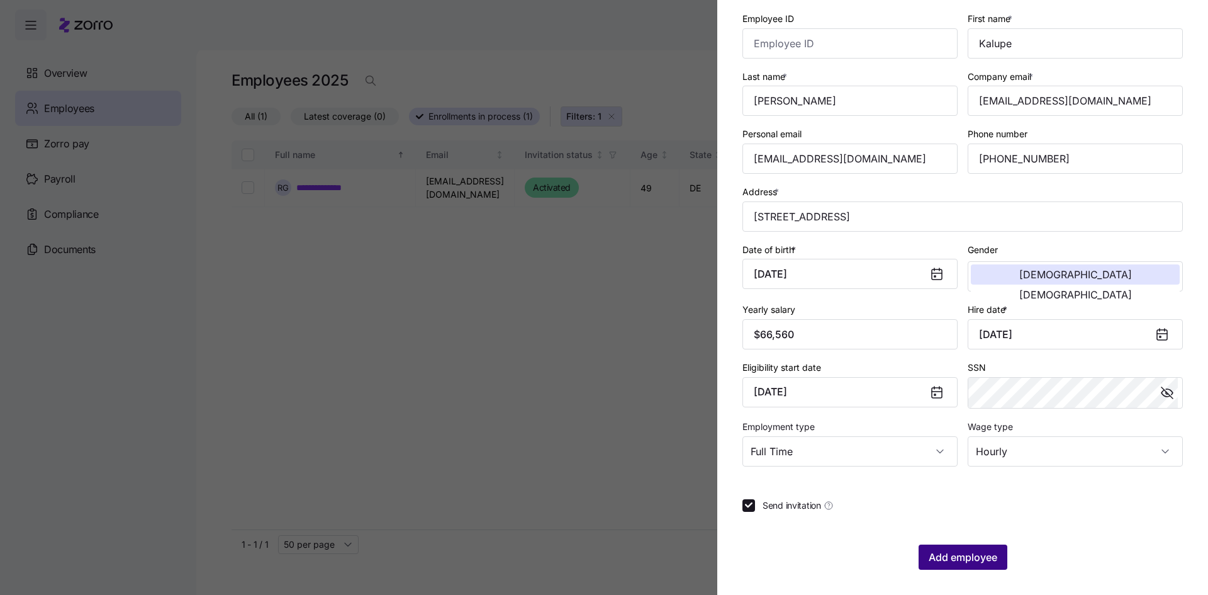
click at [949, 559] on span "Add employee" at bounding box center [963, 556] width 69 height 15
